Goal: Task Accomplishment & Management: Use online tool/utility

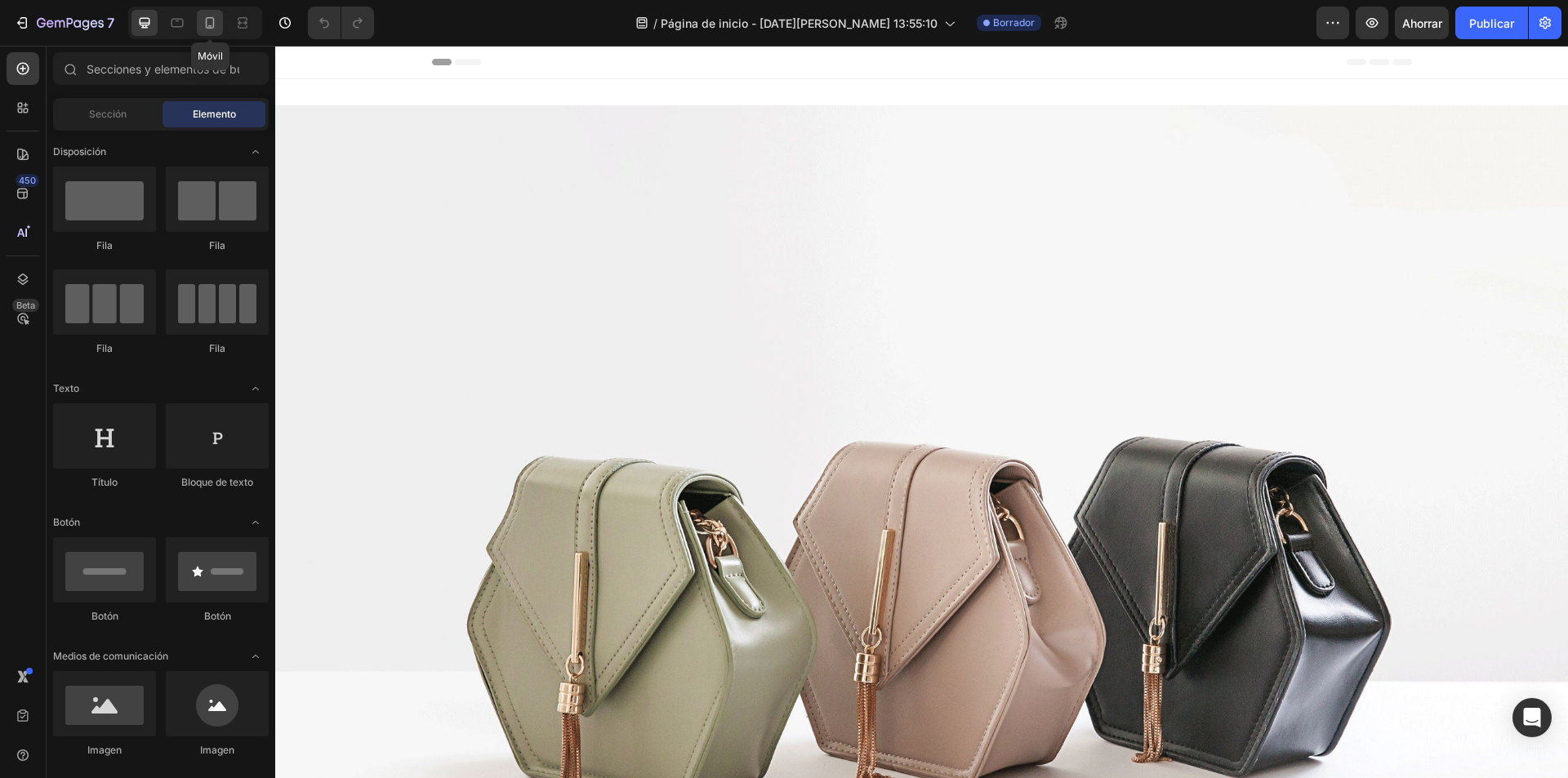
click at [212, 23] on icon at bounding box center [210, 23] width 17 height 17
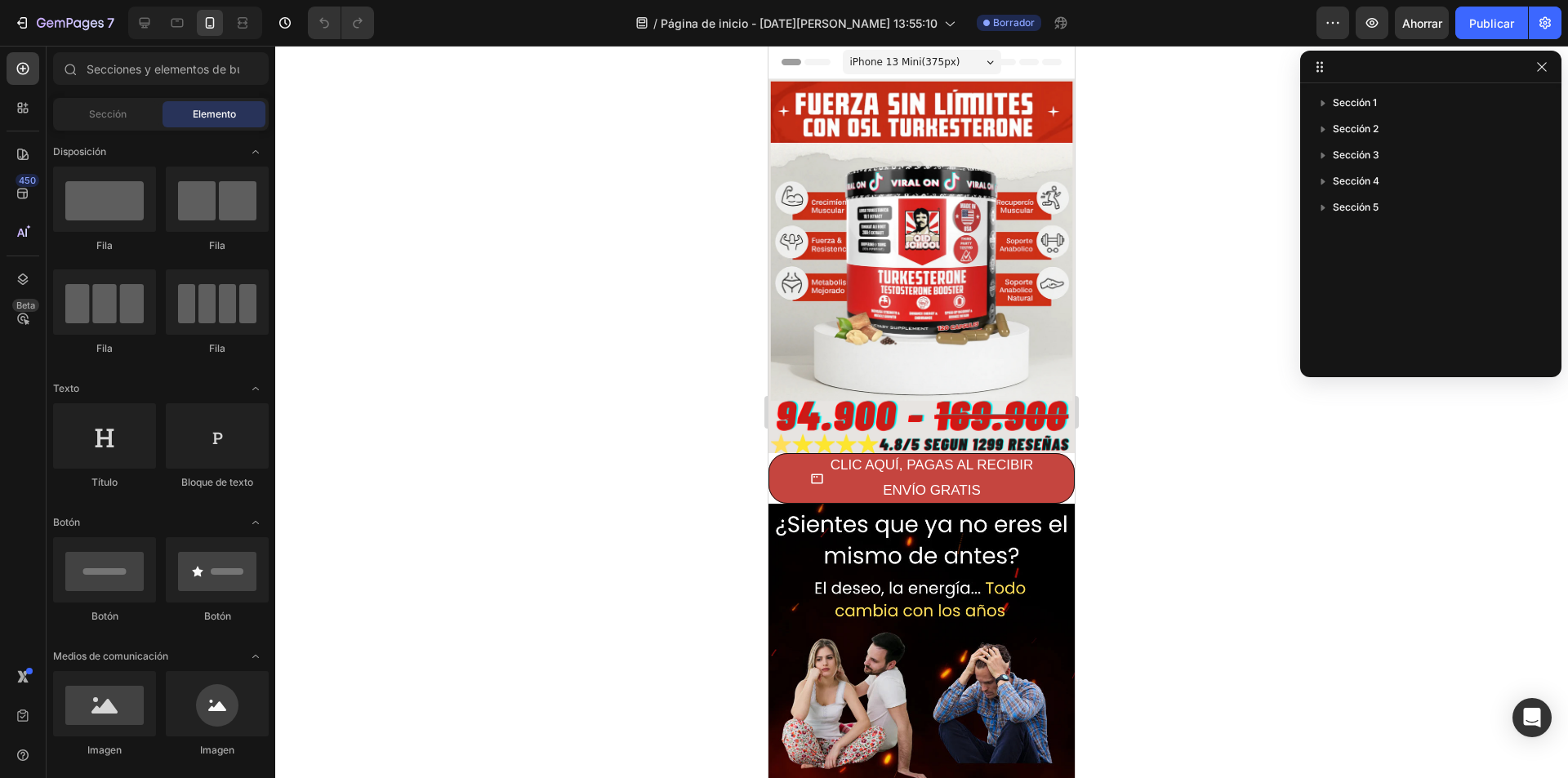
click at [1253, 373] on div at bounding box center [921, 412] width 1293 height 732
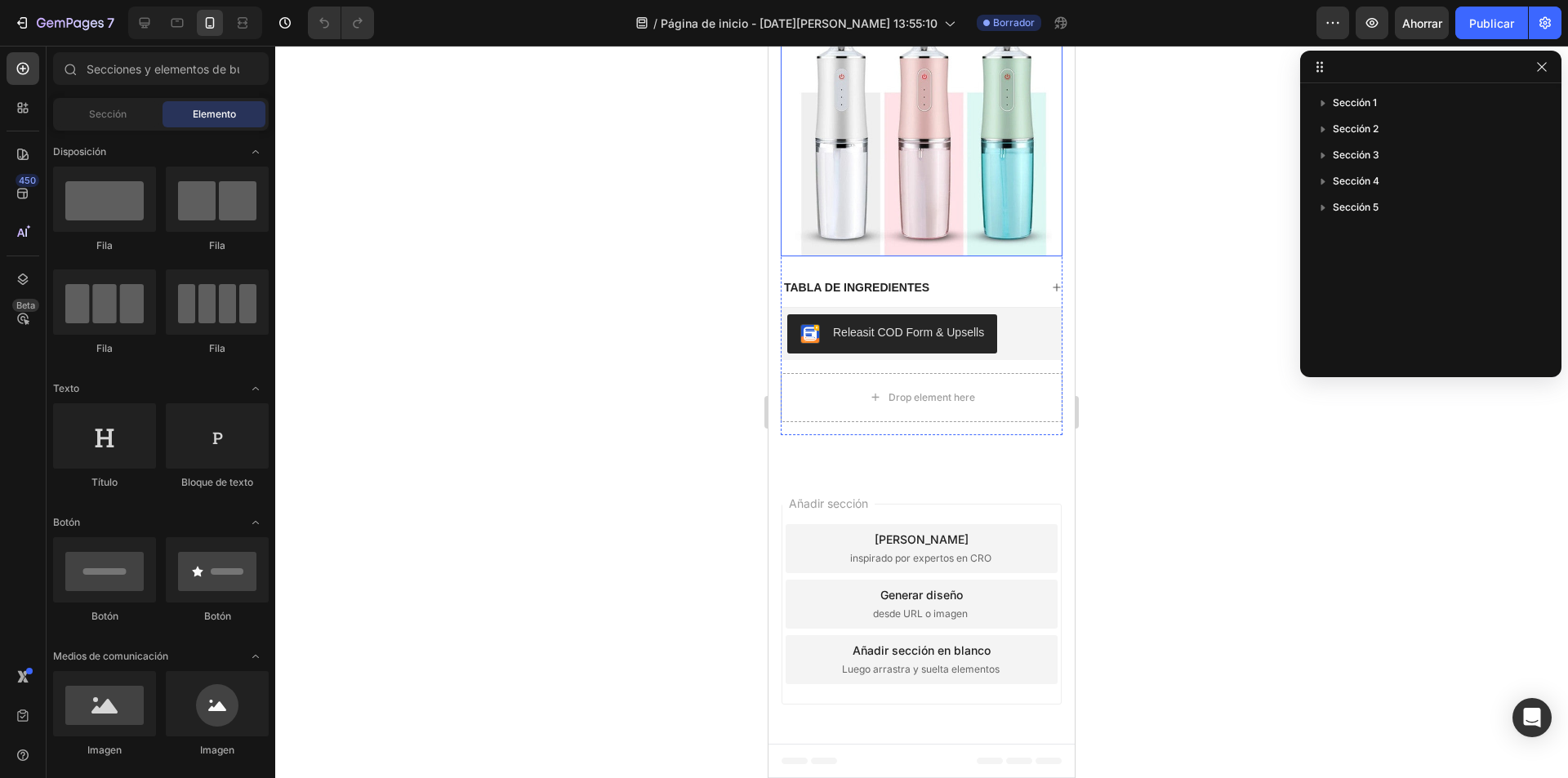
scroll to position [2041, 0]
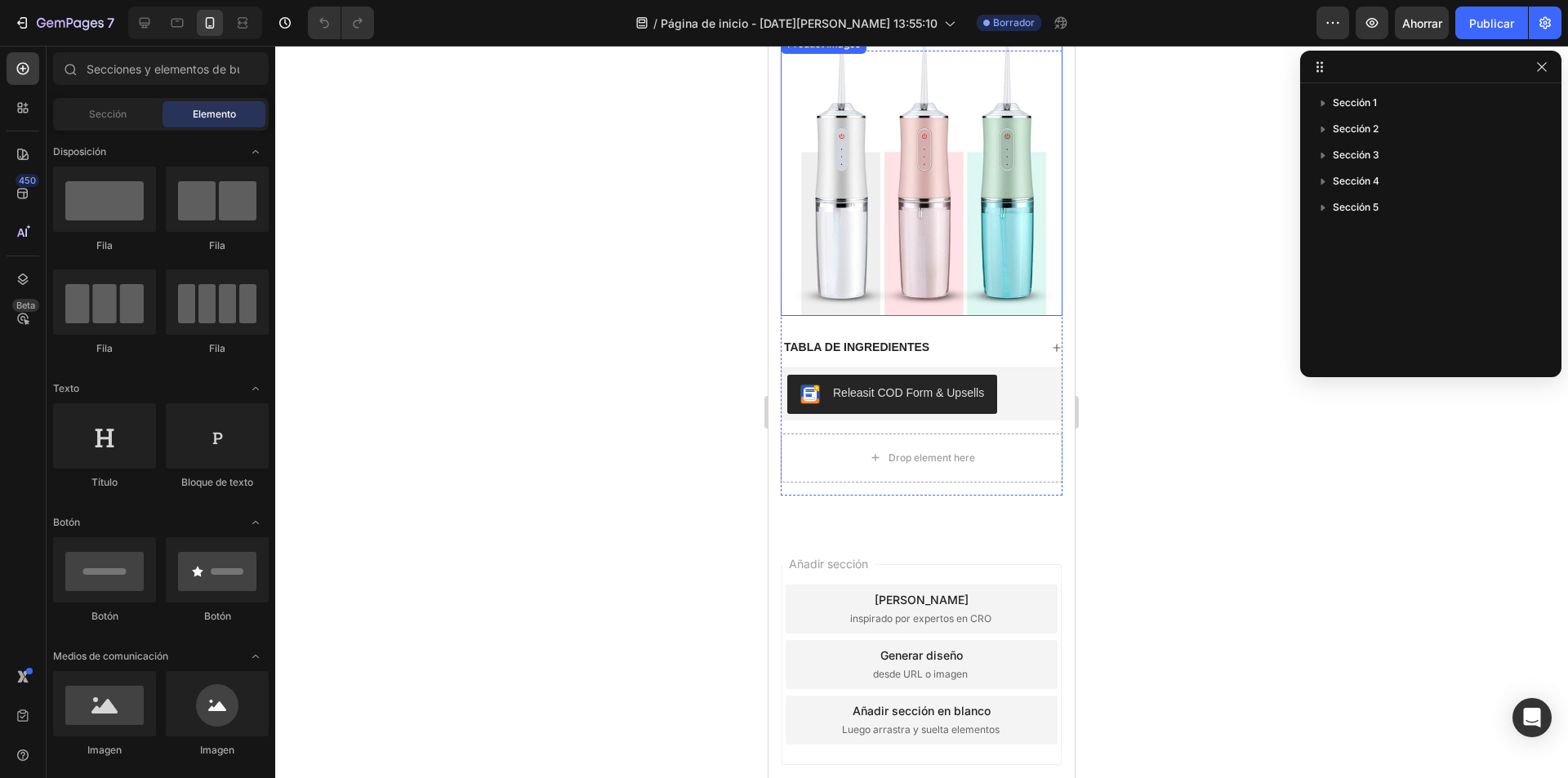
click at [952, 252] on img at bounding box center [921, 174] width 281 height 281
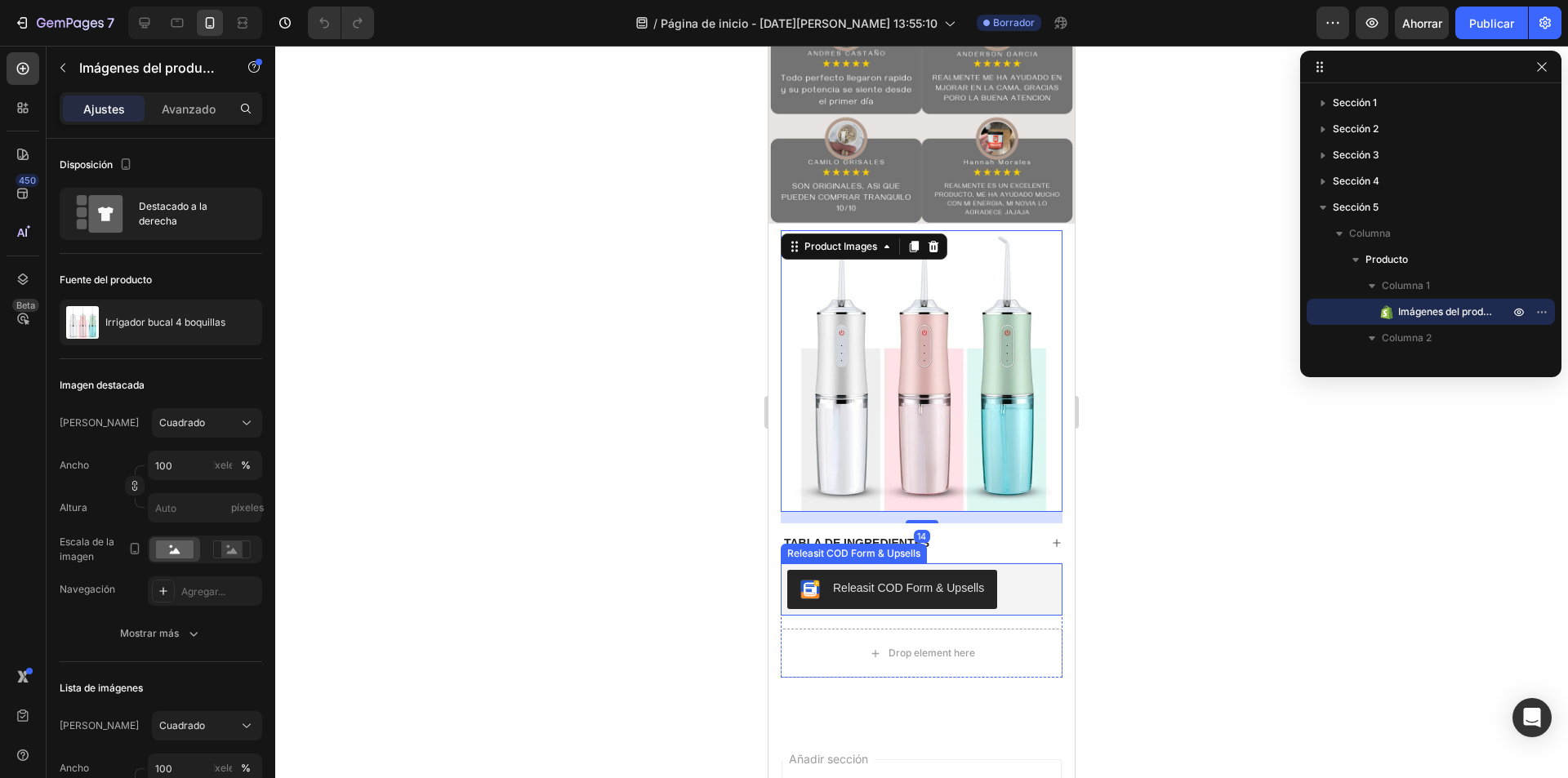
scroll to position [1796, 0]
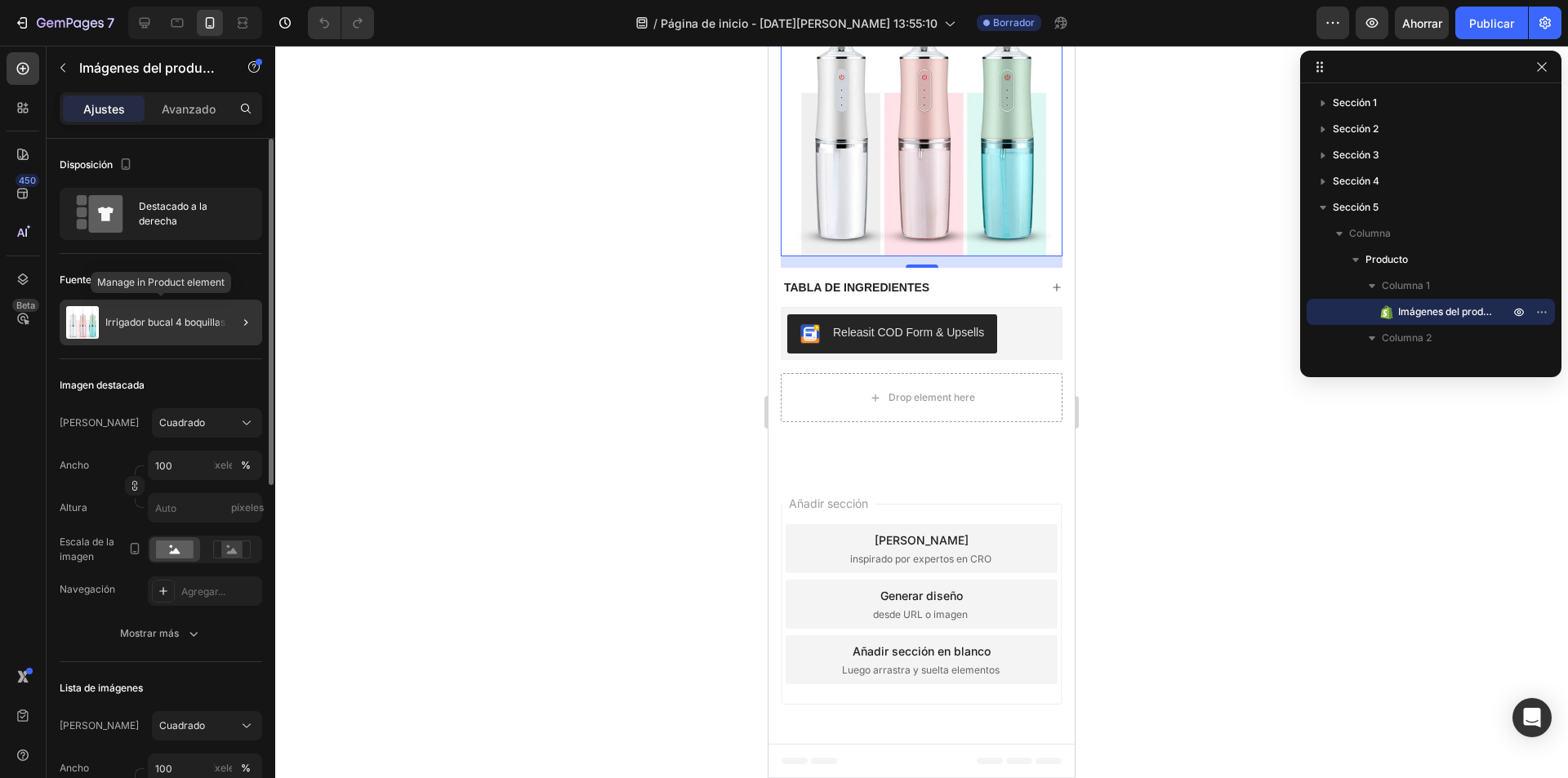
click at [203, 320] on font "Irrigador bucal 4 boquillas" at bounding box center [165, 321] width 120 height 12
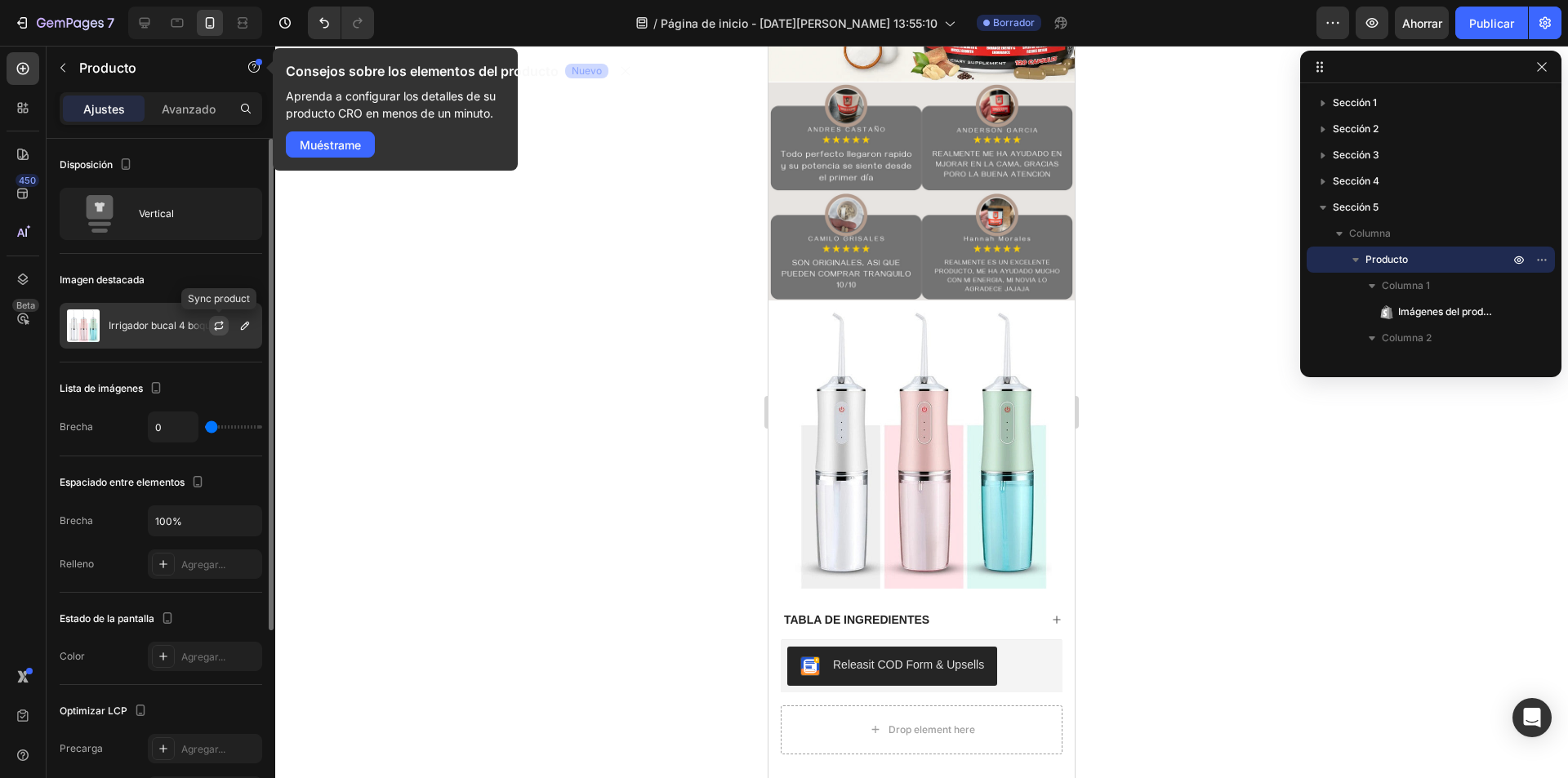
click at [222, 325] on icon "button" at bounding box center [219, 325] width 13 height 13
click at [244, 327] on icon "button" at bounding box center [244, 325] width 13 height 13
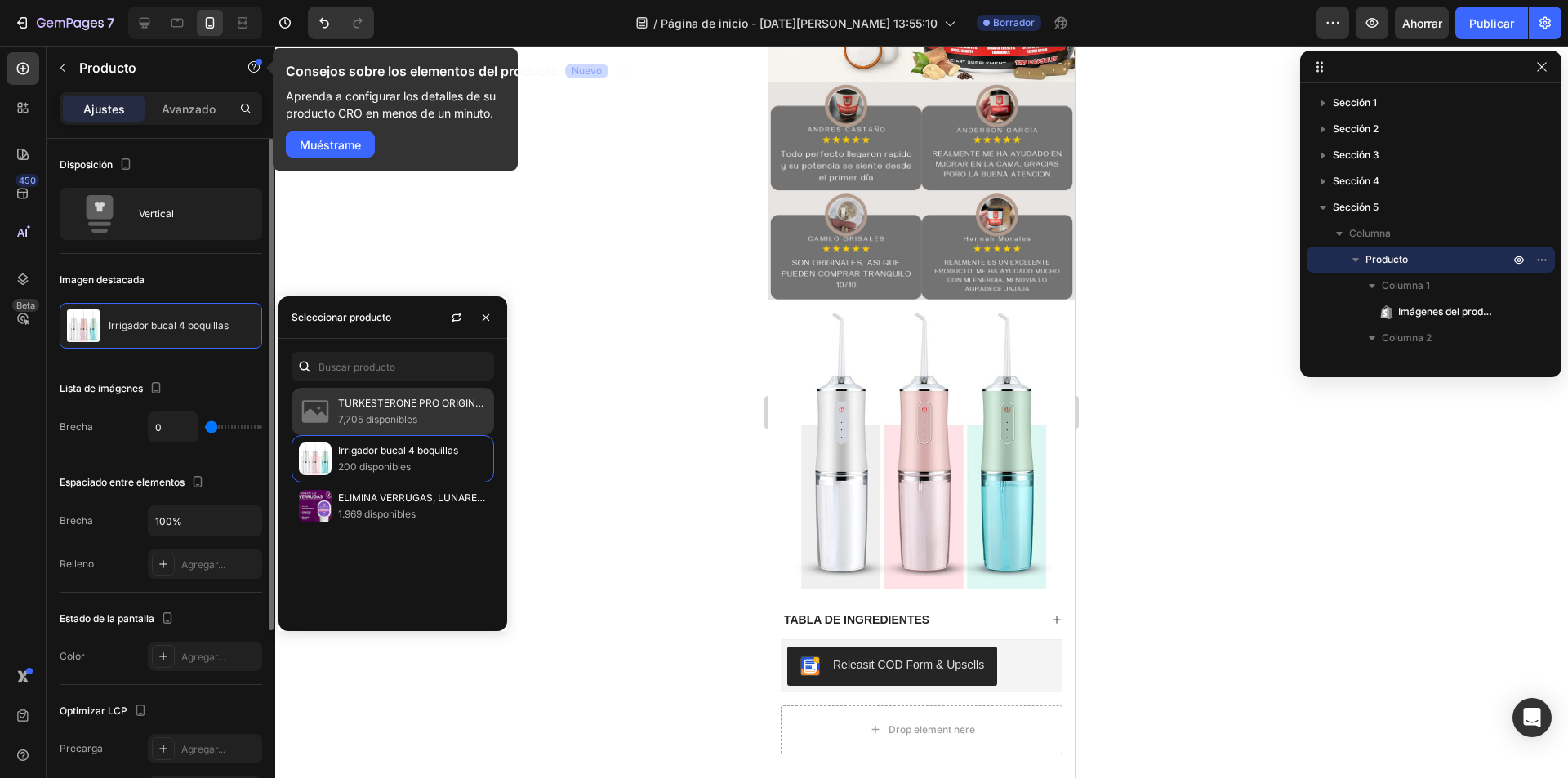
click at [399, 400] on font "TURKESTERONE PRO ORIGINAL DE LA VIEJA ESCUELA" at bounding box center [466, 403] width 257 height 12
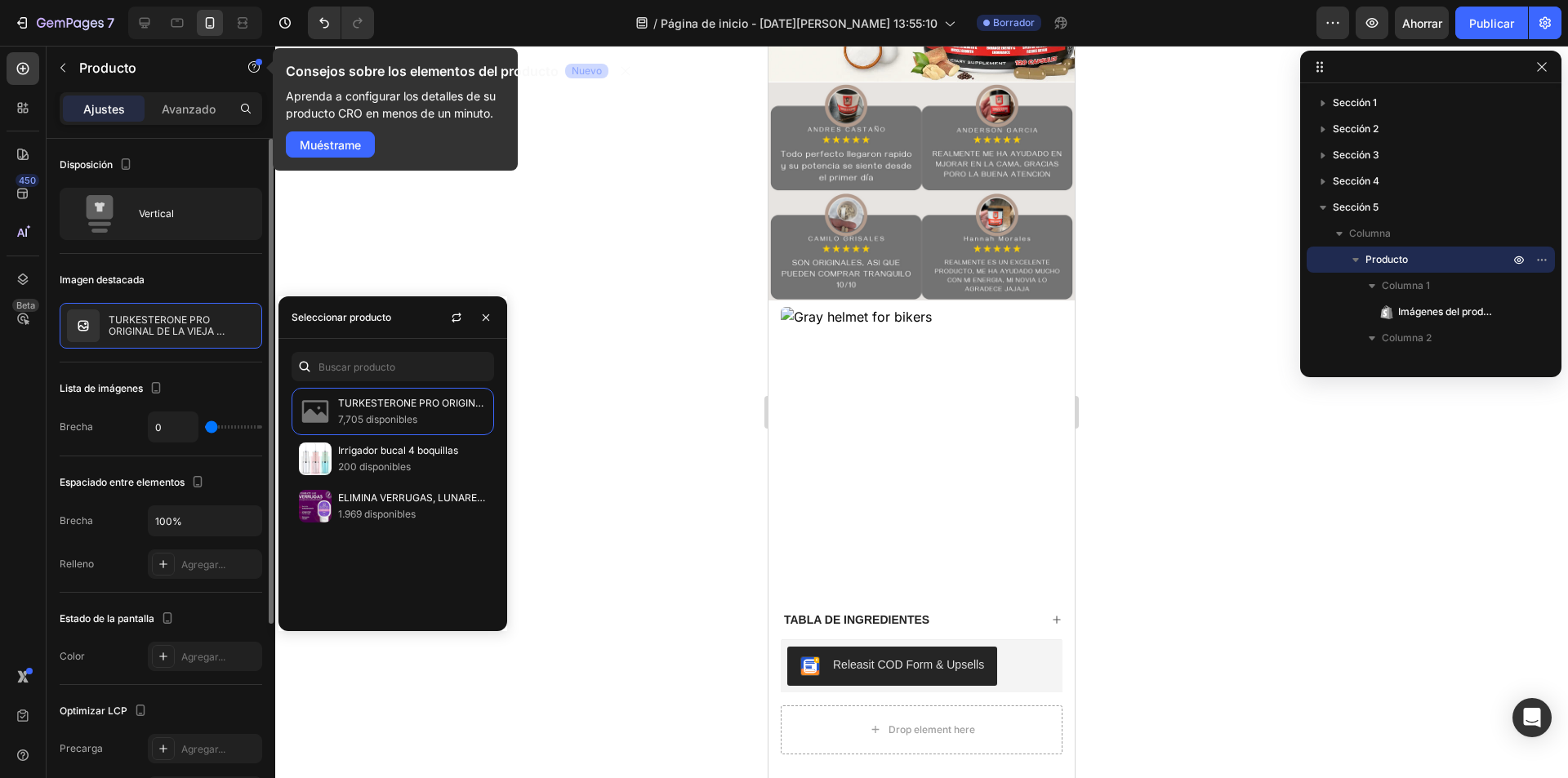
click at [647, 384] on div at bounding box center [921, 412] width 1293 height 732
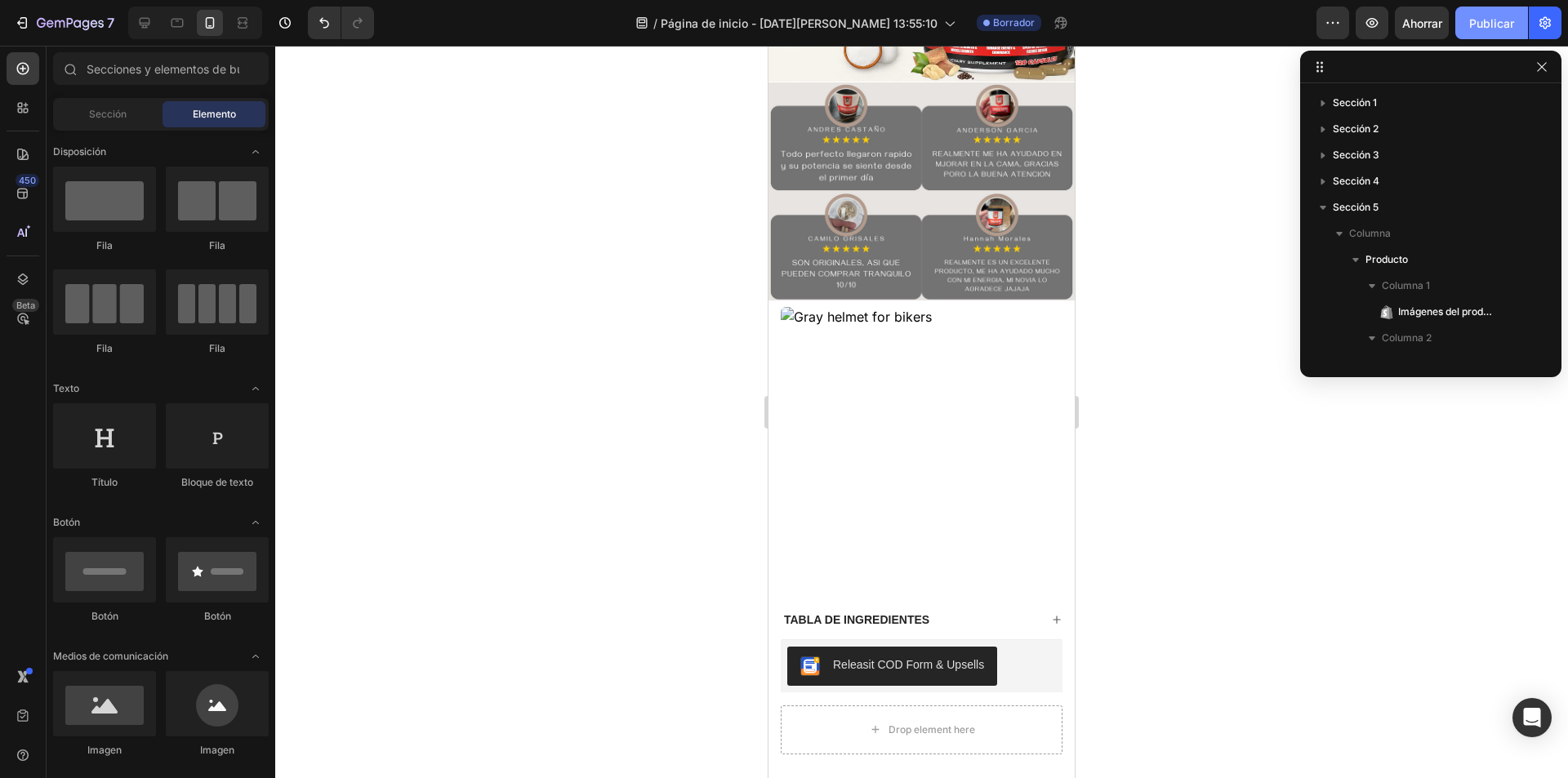
click at [1491, 29] on font "Publicar" at bounding box center [1492, 24] width 45 height 14
click at [1544, 71] on icon "button" at bounding box center [1541, 67] width 13 height 13
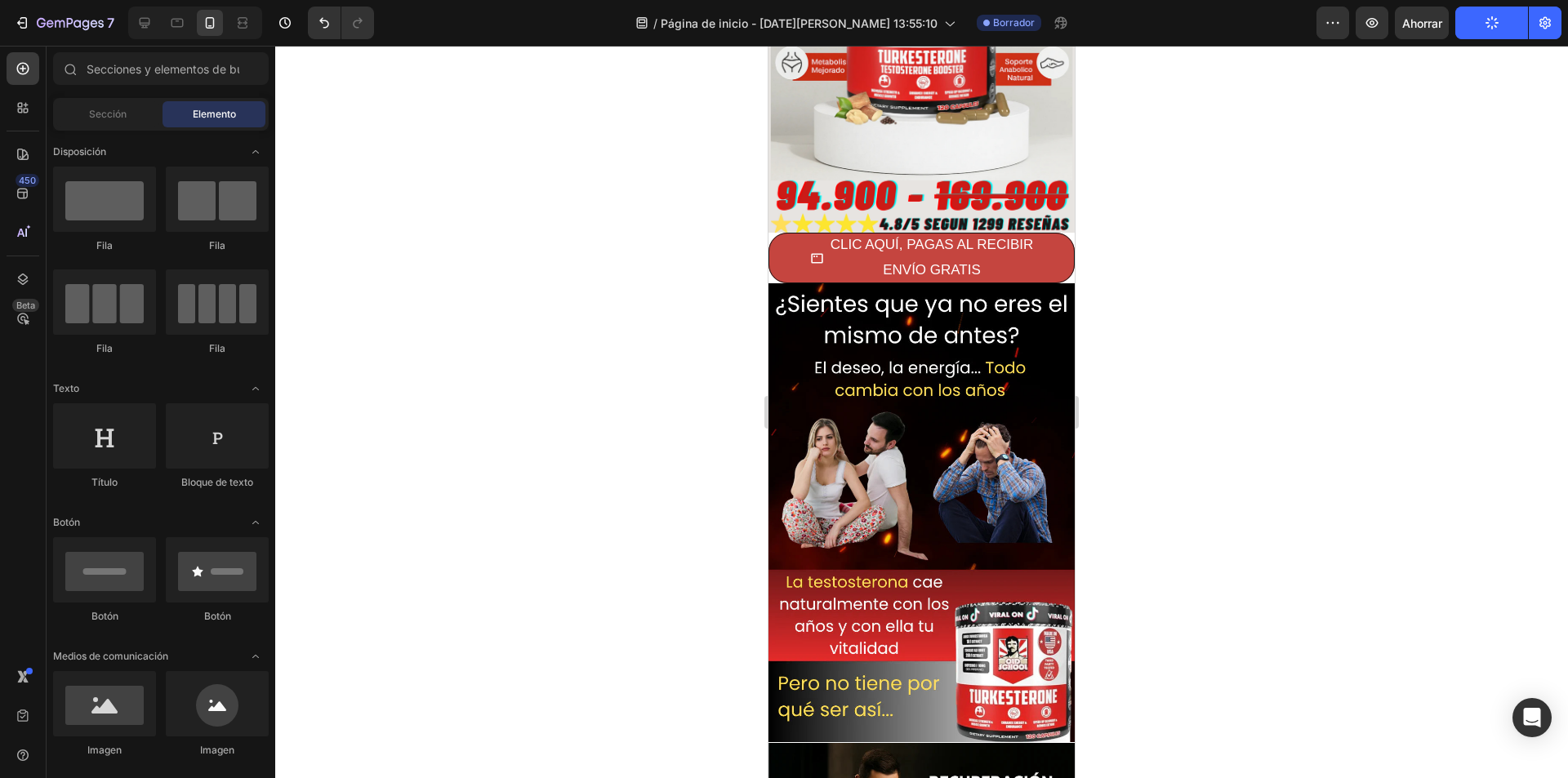
scroll to position [0, 0]
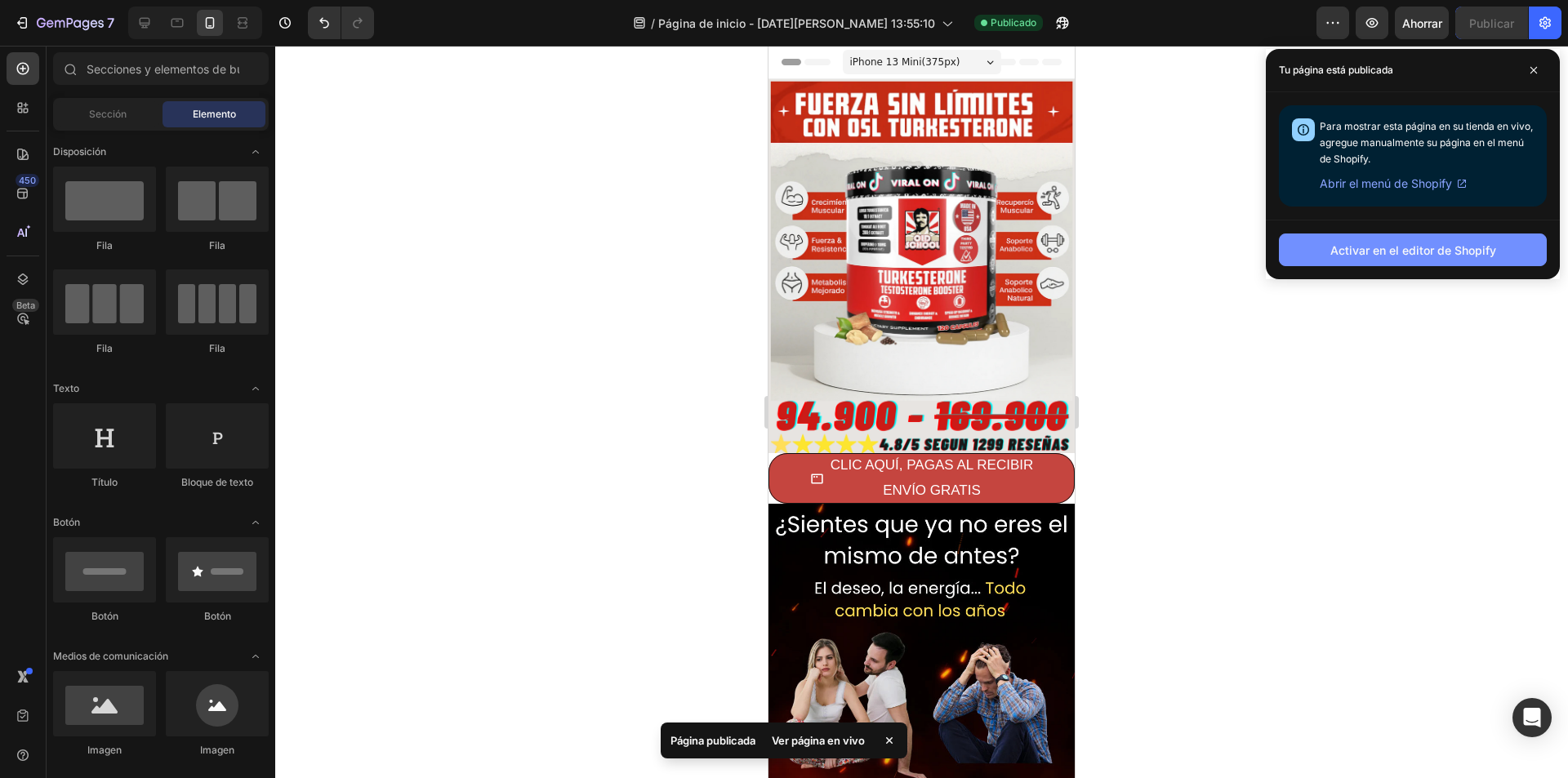
click at [1395, 256] on font "Activar en el editor de Shopify" at bounding box center [1412, 250] width 166 height 14
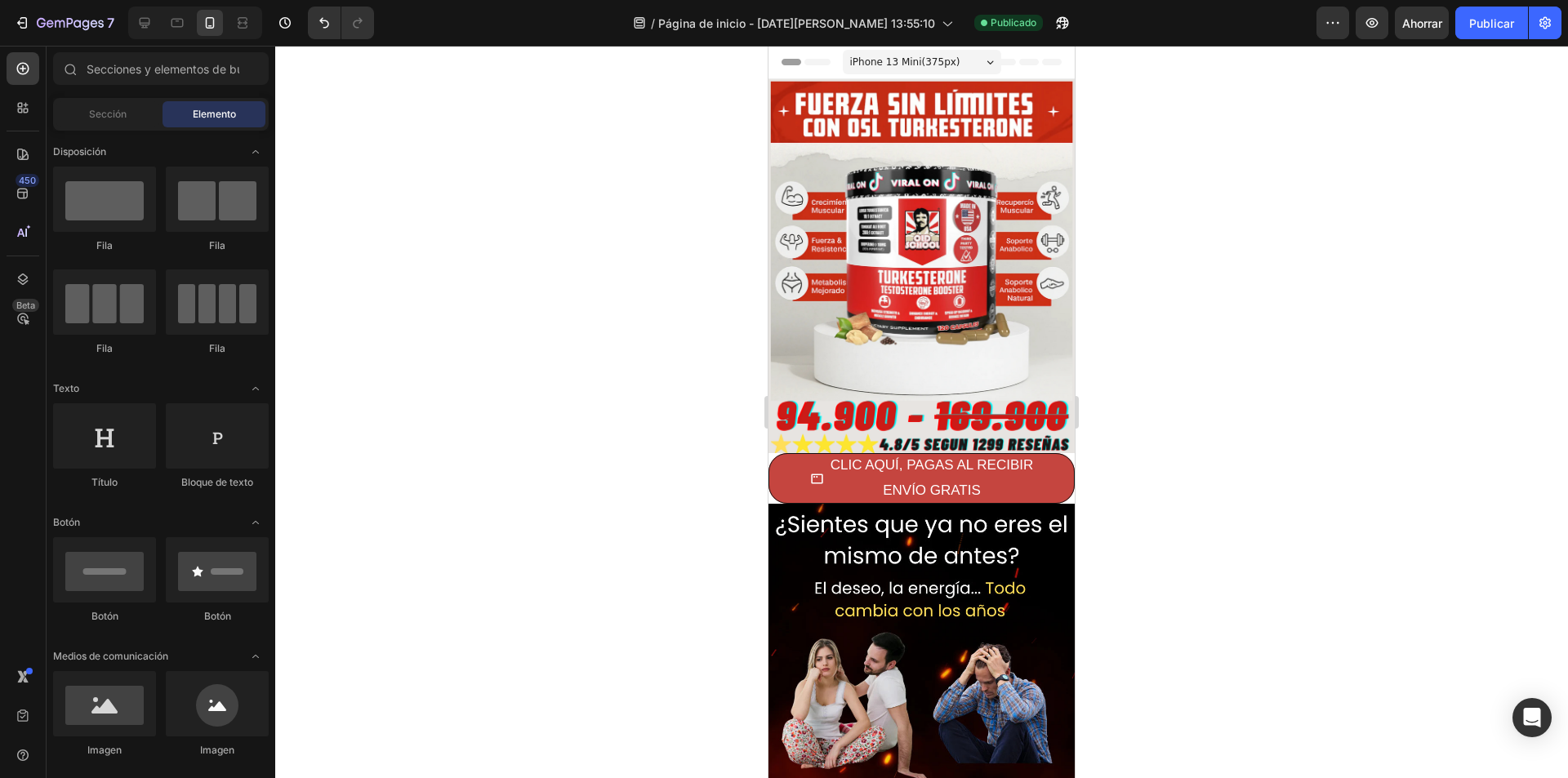
click at [1479, 51] on div at bounding box center [921, 412] width 1293 height 732
click at [1488, 30] on font "Publicar" at bounding box center [1492, 23] width 45 height 17
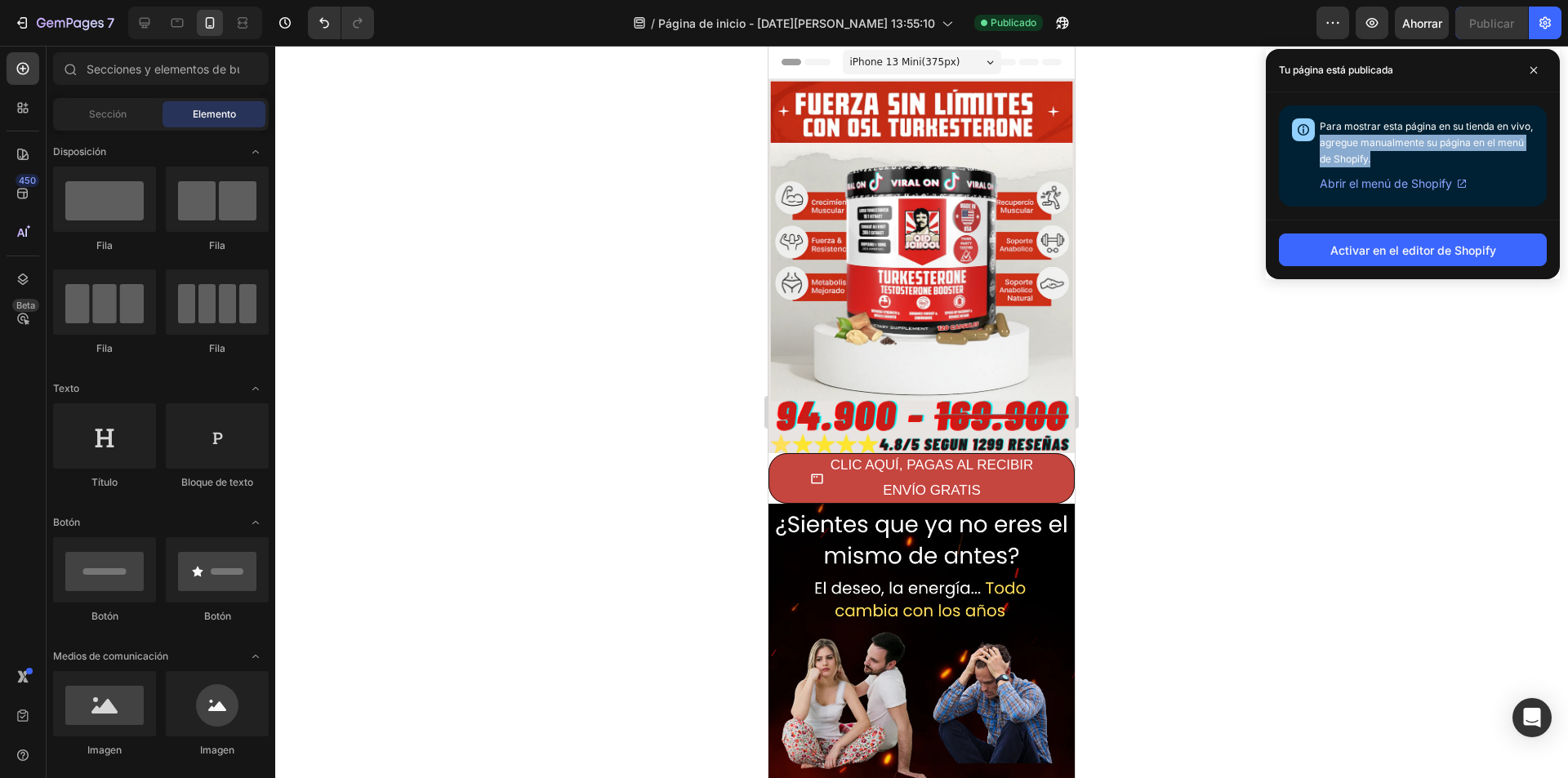
drag, startPoint x: 1347, startPoint y: 144, endPoint x: 1414, endPoint y: 193, distance: 83.0
click at [1406, 157] on div "Para mostrar esta página en su tienda en vivo, agregue manualmente su página en…" at bounding box center [1426, 156] width 214 height 75
click at [1411, 219] on div "Activar en el editor de Shopify" at bounding box center [1412, 249] width 294 height 60
click at [1399, 182] on font "Abrir el menú de Shopify" at bounding box center [1385, 183] width 132 height 14
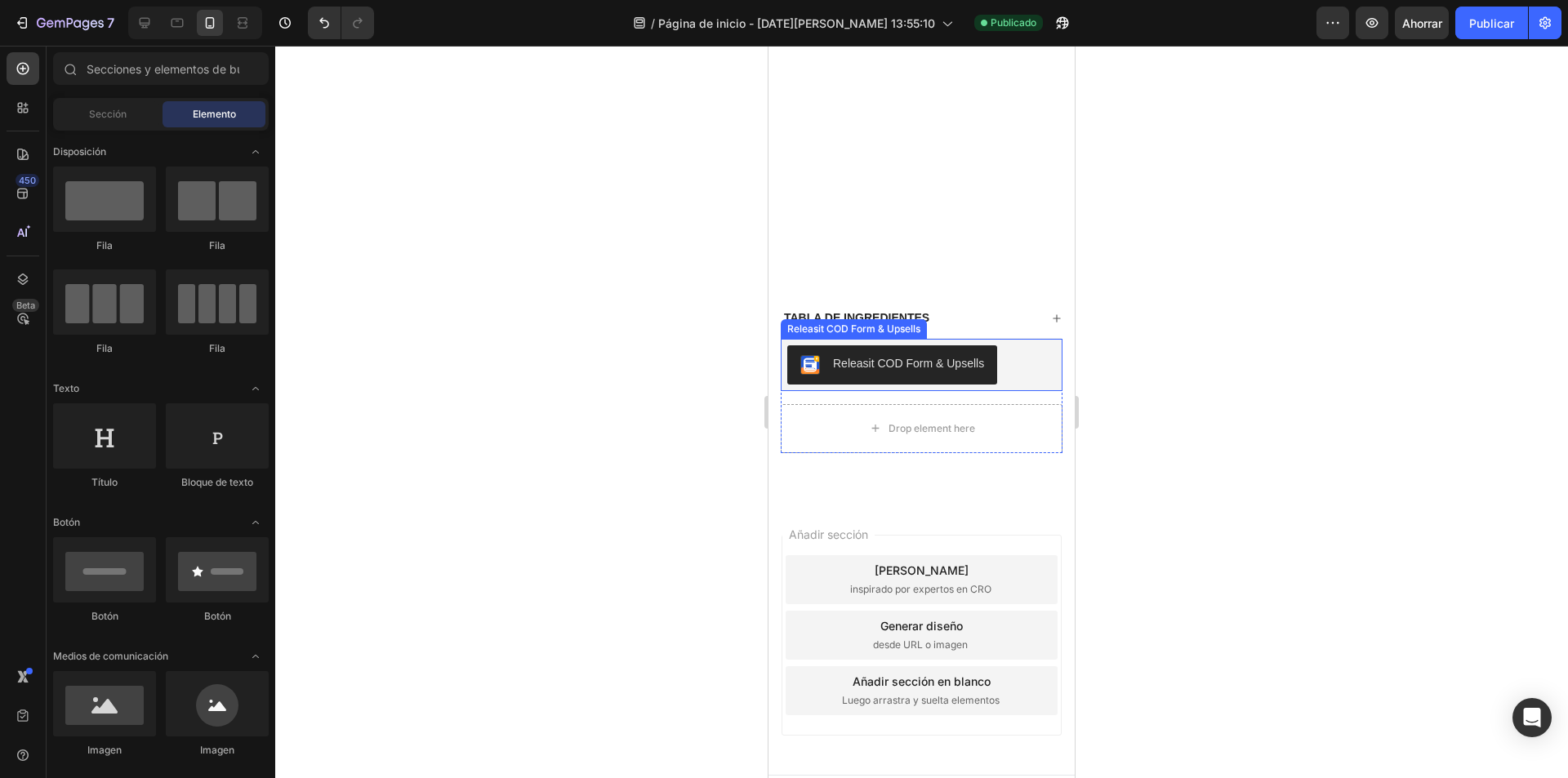
scroll to position [2089, 0]
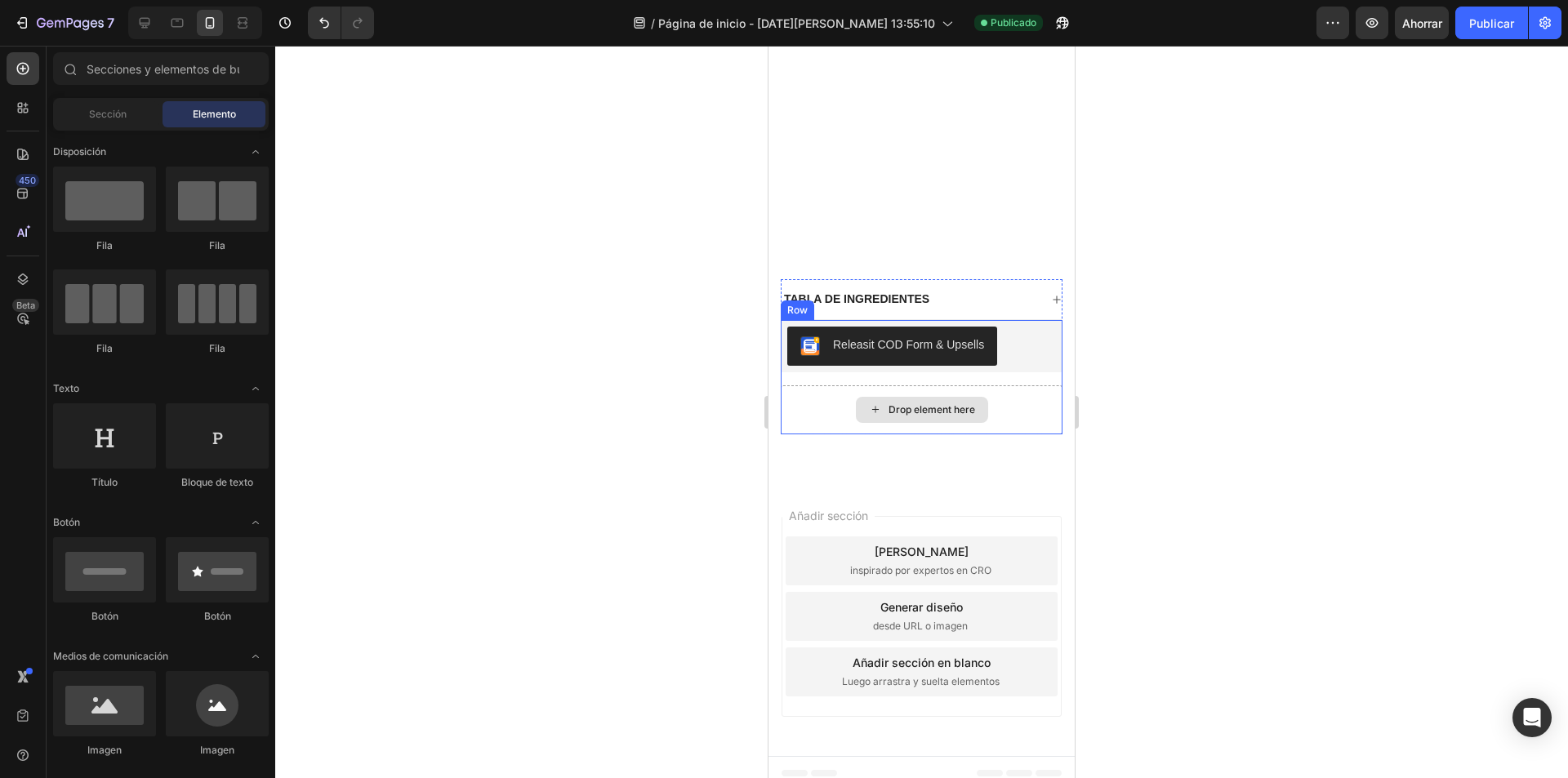
click at [909, 397] on div "Drop element here" at bounding box center [921, 410] width 132 height 26
click at [543, 356] on div at bounding box center [921, 412] width 1293 height 732
click at [942, 413] on div "Drop element here" at bounding box center [921, 410] width 281 height 49
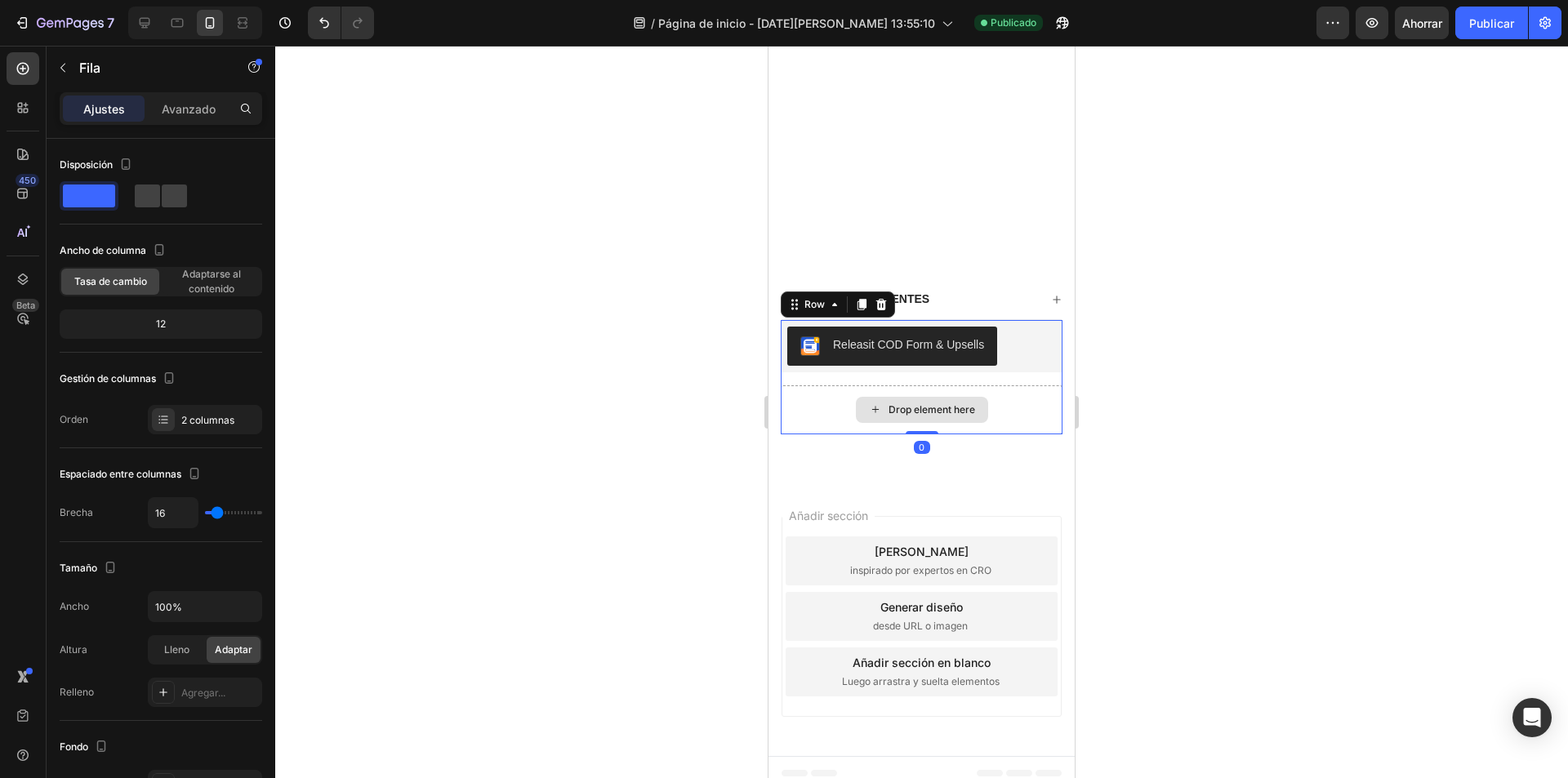
drag, startPoint x: 915, startPoint y: 420, endPoint x: 920, endPoint y: 388, distance: 32.4
click at [916, 377] on div "Releasit COD Form & Upsells Releasit COD Form & Upsells Drop element here Row 0" at bounding box center [921, 377] width 281 height 115
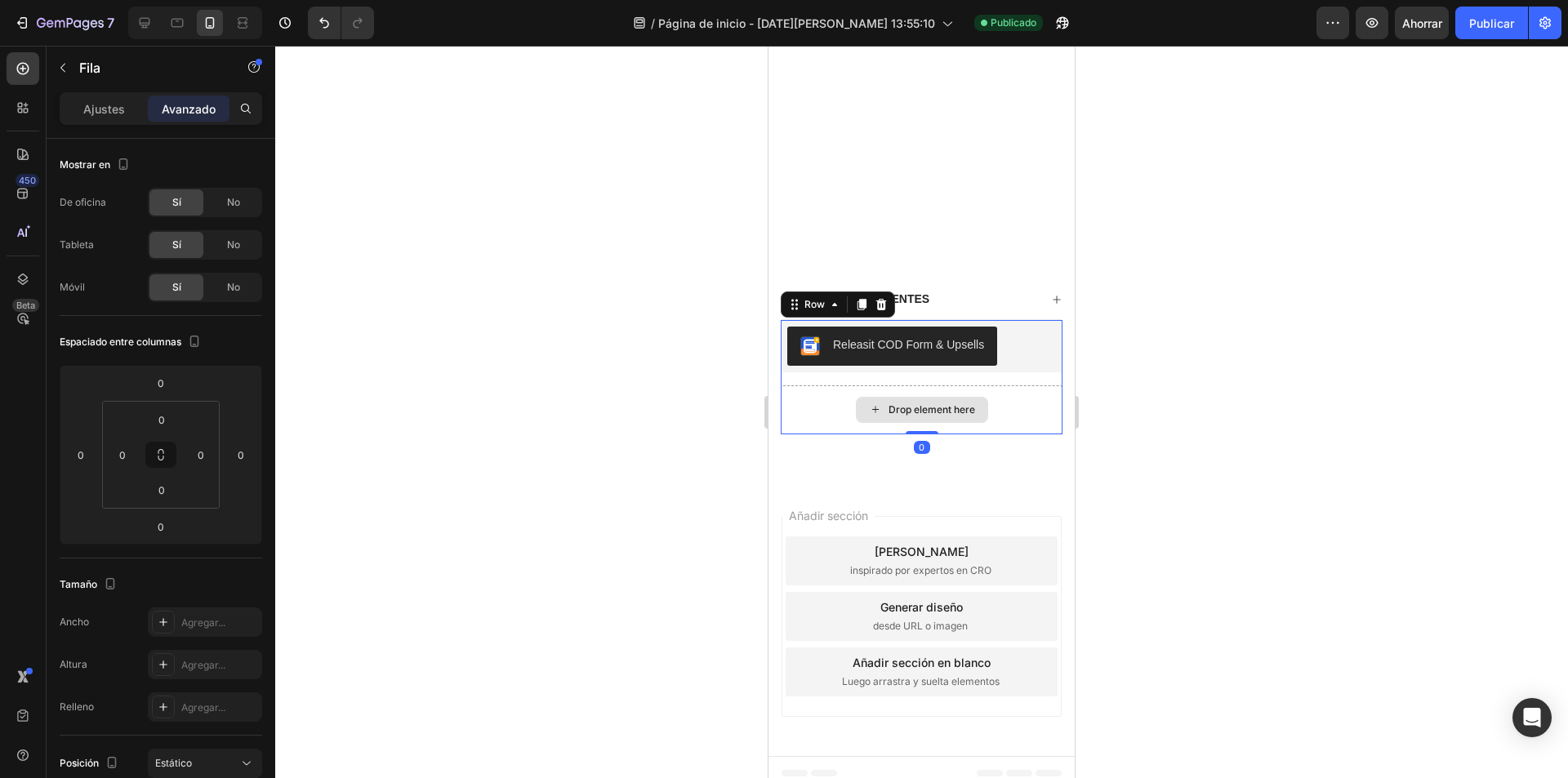
click at [561, 391] on div at bounding box center [921, 412] width 1293 height 732
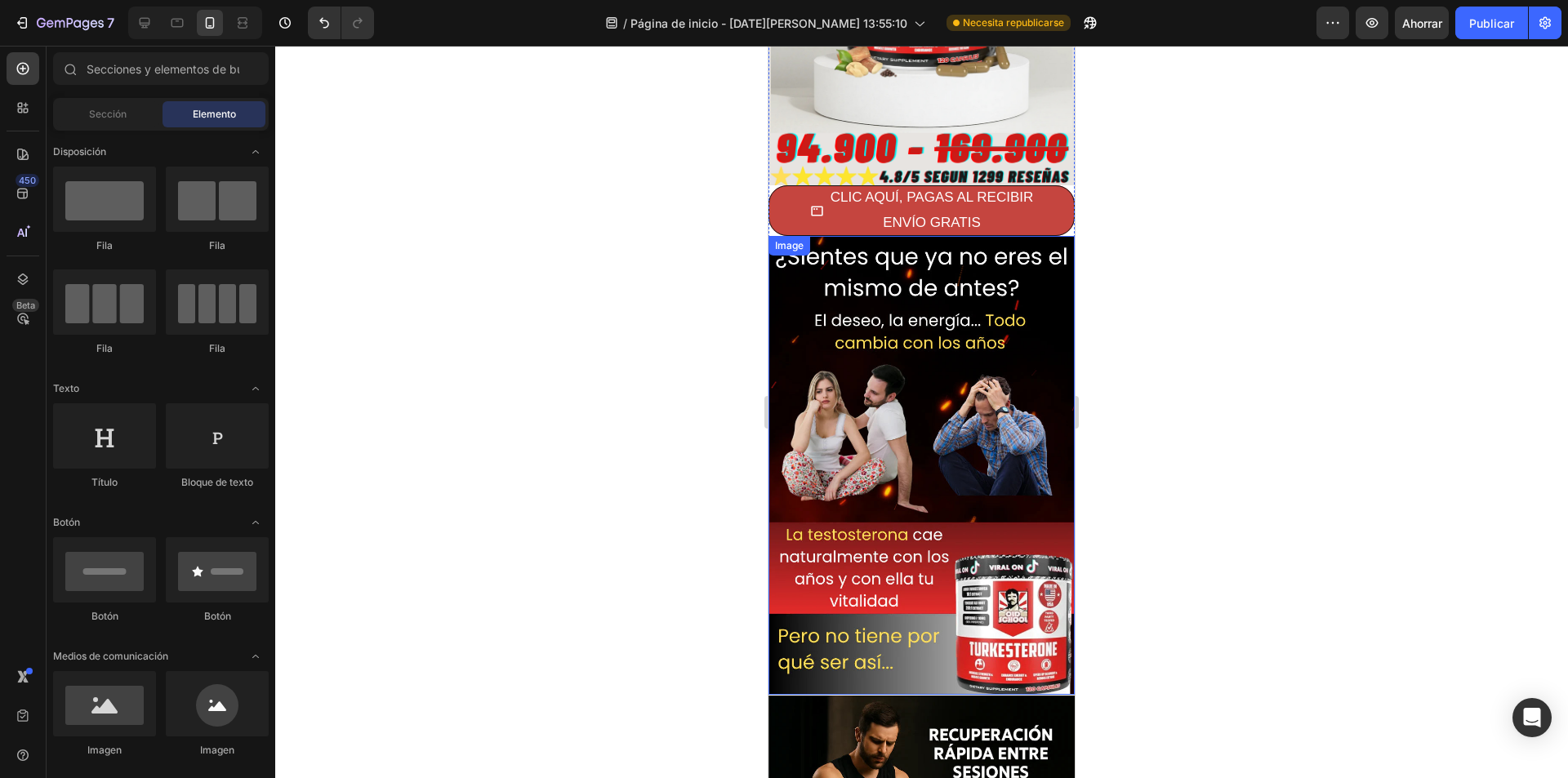
scroll to position [0, 0]
